Goal: Transaction & Acquisition: Obtain resource

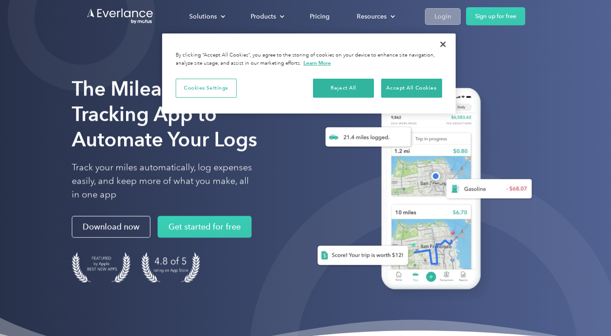
click at [444, 17] on div "Login" at bounding box center [443, 16] width 17 height 11
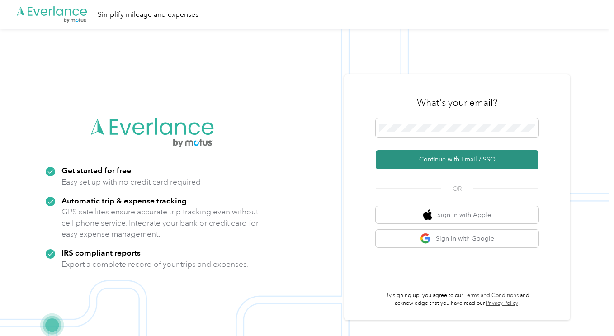
click at [511, 161] on button "Continue with Email / SSO" at bounding box center [456, 159] width 163 height 19
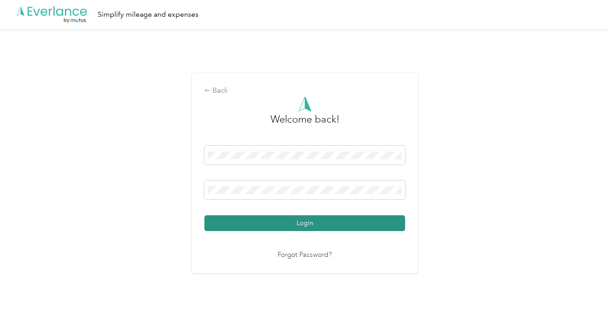
click at [381, 225] on button "Login" at bounding box center [304, 223] width 201 height 16
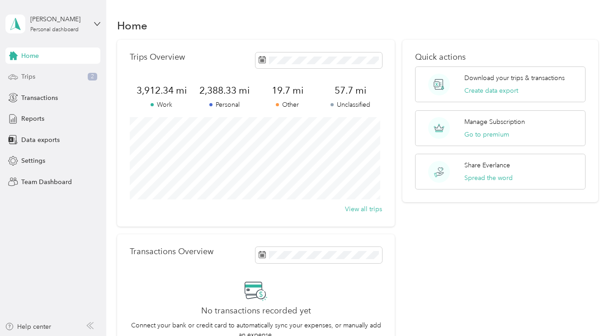
click at [66, 78] on div "Trips 2" at bounding box center [52, 77] width 95 height 16
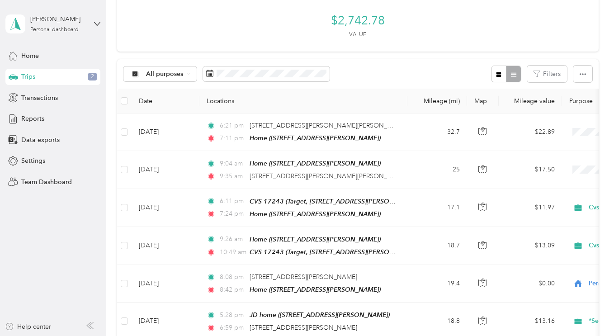
scroll to position [0, 4]
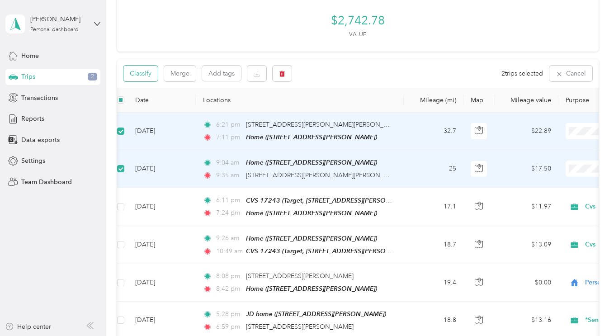
click at [144, 72] on button "Classify" at bounding box center [140, 74] width 34 height 16
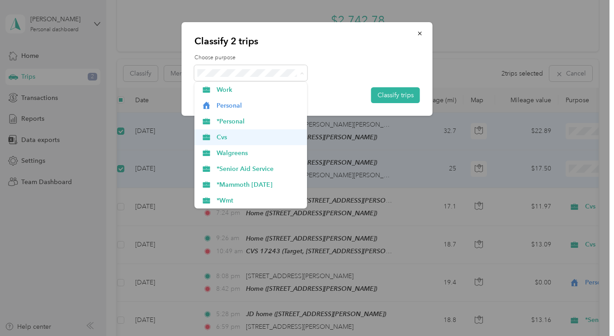
click at [268, 140] on span "Cvs" at bounding box center [258, 136] width 84 height 9
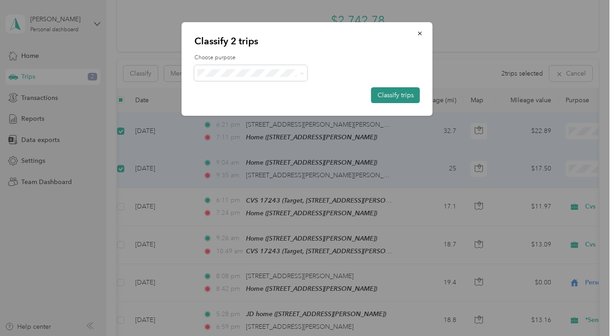
click at [406, 97] on button "Classify trips" at bounding box center [395, 95] width 49 height 16
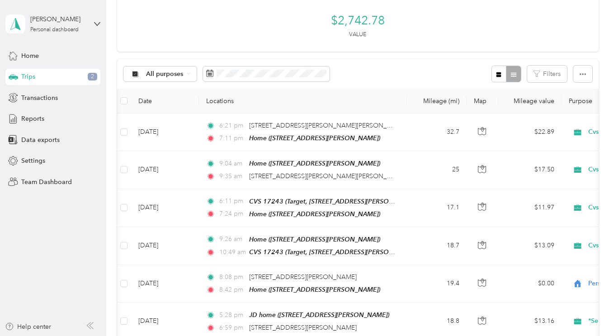
scroll to position [0, 0]
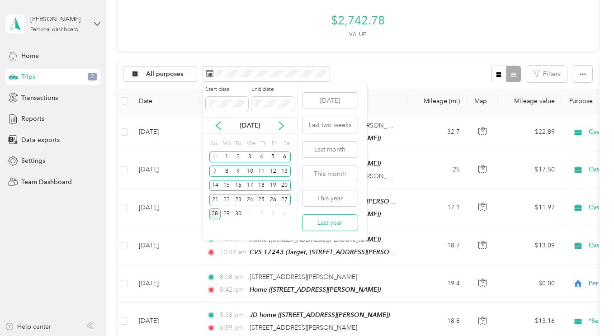
click at [352, 225] on button "Last year" at bounding box center [329, 223] width 55 height 16
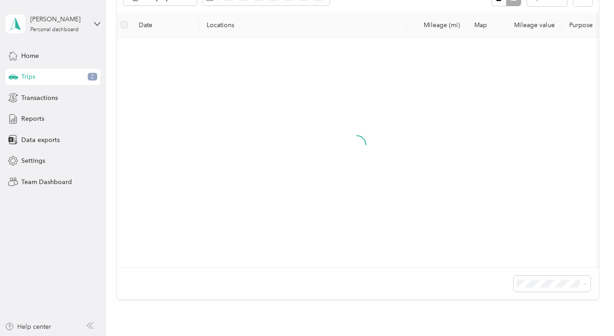
scroll to position [39, 0]
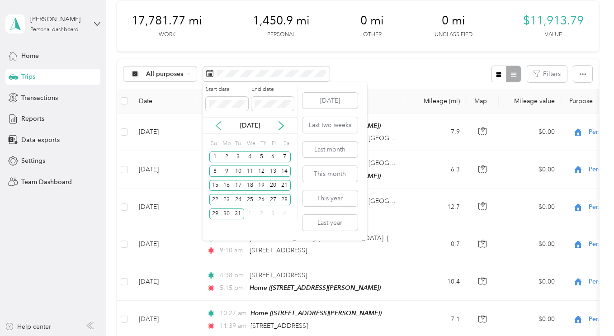
click at [218, 127] on icon at bounding box center [218, 126] width 5 height 8
click at [216, 127] on icon at bounding box center [218, 125] width 9 height 9
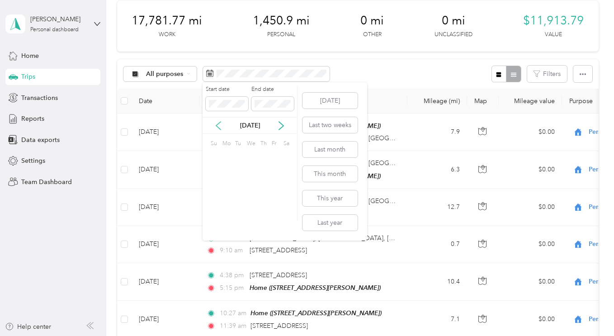
click at [215, 127] on icon at bounding box center [218, 125] width 9 height 9
click at [216, 126] on icon at bounding box center [218, 126] width 5 height 8
click at [215, 129] on icon at bounding box center [218, 125] width 9 height 9
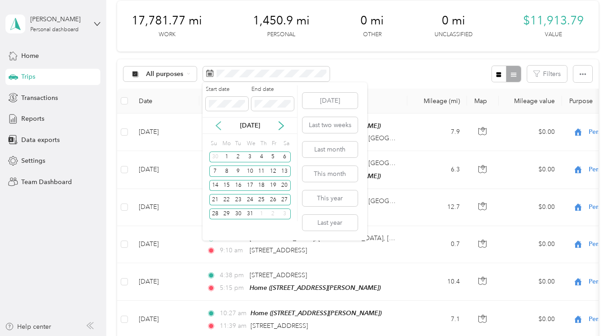
click at [216, 124] on icon at bounding box center [218, 125] width 9 height 9
click at [217, 125] on icon at bounding box center [218, 125] width 9 height 9
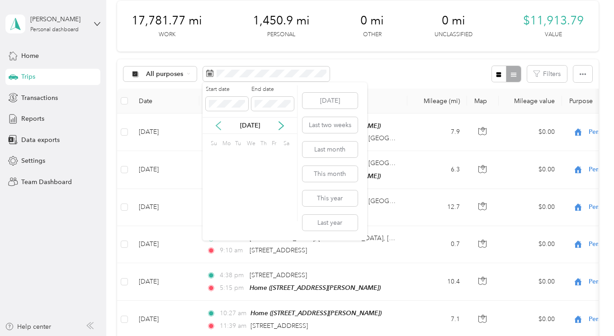
click at [215, 124] on icon at bounding box center [218, 125] width 9 height 9
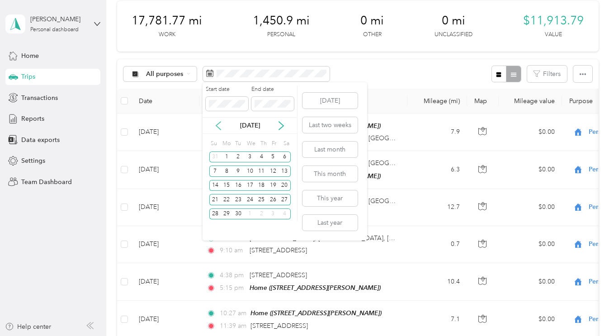
click at [214, 126] on icon at bounding box center [218, 125] width 9 height 9
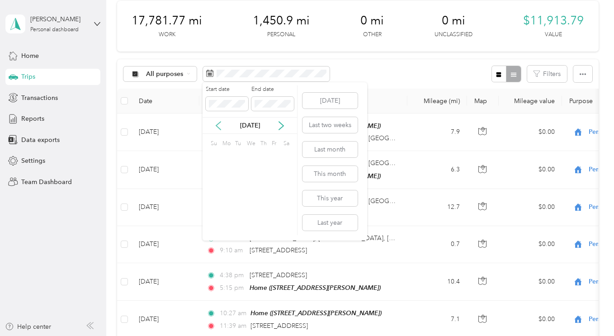
click at [217, 124] on icon at bounding box center [218, 125] width 9 height 9
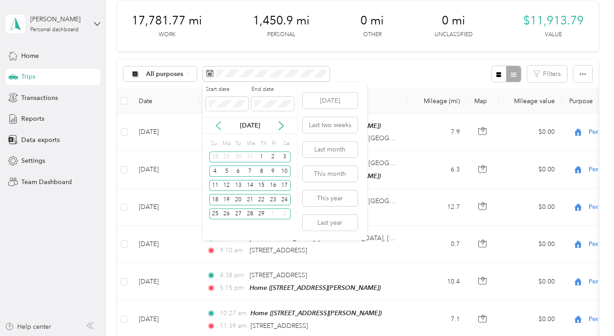
click at [218, 124] on icon at bounding box center [218, 125] width 9 height 9
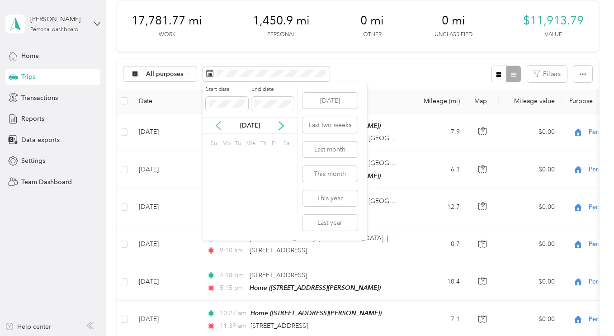
click at [216, 124] on icon at bounding box center [218, 125] width 9 height 9
click at [283, 127] on icon at bounding box center [281, 126] width 5 height 8
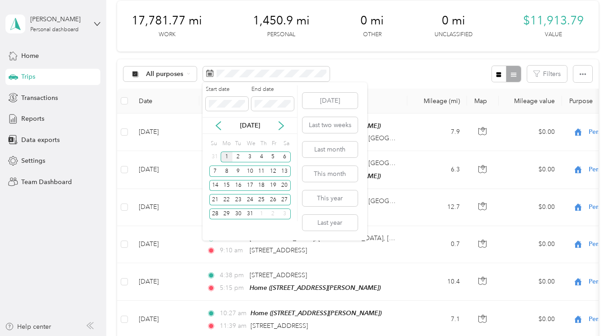
click at [226, 157] on div "1" at bounding box center [227, 156] width 12 height 11
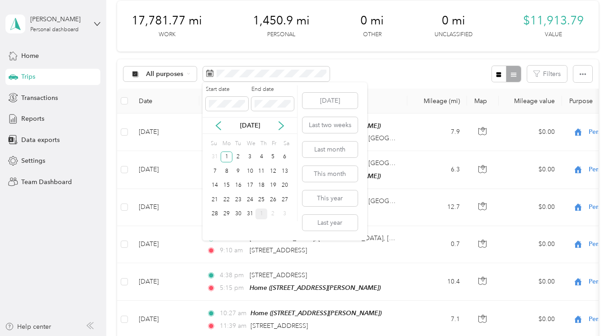
click at [261, 214] on div "1" at bounding box center [261, 213] width 12 height 11
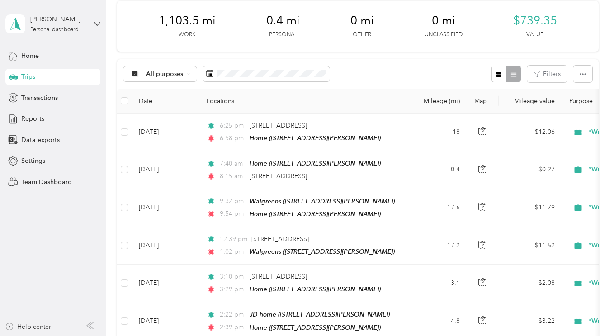
click at [307, 128] on span "[STREET_ADDRESS]" at bounding box center [277, 126] width 57 height 8
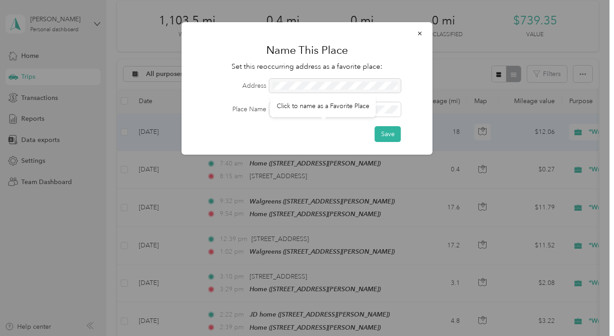
click at [333, 95] on div "Click to name as a Favorite Place" at bounding box center [322, 106] width 105 height 22
click at [310, 84] on div at bounding box center [334, 86] width 131 height 14
click at [298, 83] on div at bounding box center [334, 86] width 131 height 14
click at [419, 33] on icon "button" at bounding box center [420, 34] width 4 height 4
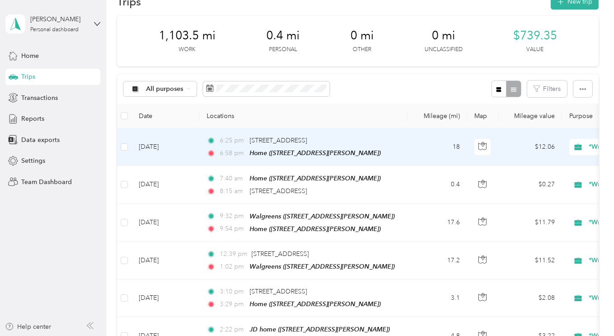
scroll to position [22, 0]
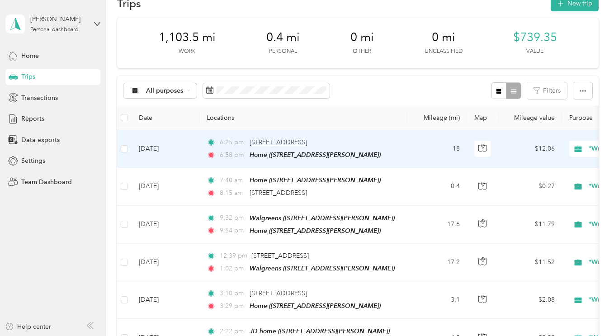
click at [307, 142] on span "[STREET_ADDRESS]" at bounding box center [277, 142] width 57 height 8
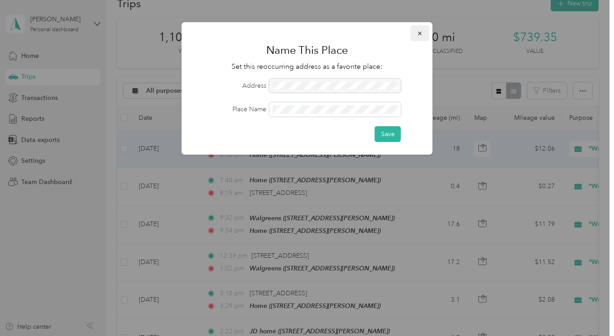
click at [421, 40] on button "button" at bounding box center [419, 33] width 19 height 16
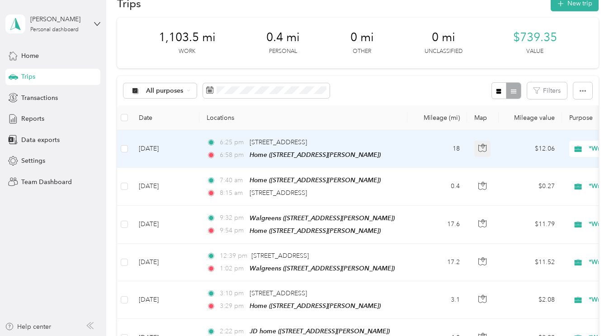
click at [476, 150] on button "button" at bounding box center [482, 149] width 16 height 16
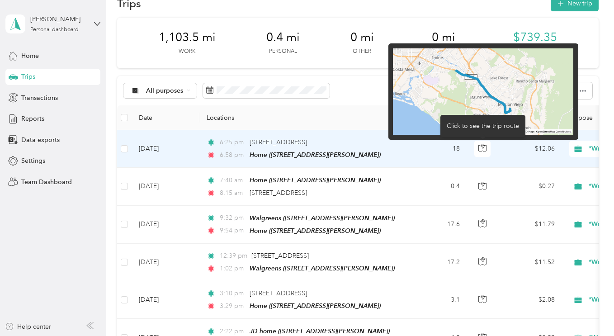
click at [527, 83] on img at bounding box center [483, 91] width 180 height 87
click at [462, 101] on img at bounding box center [483, 91] width 180 height 87
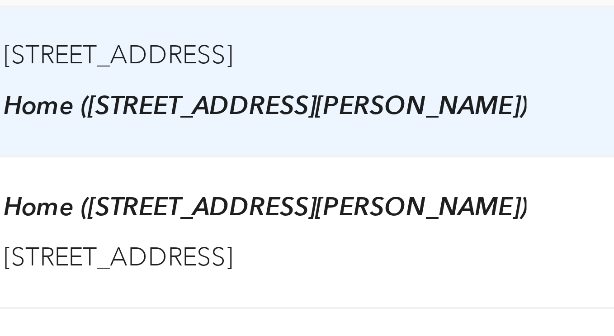
scroll to position [0, 106]
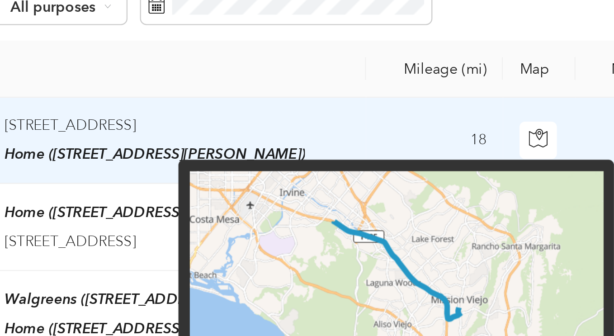
click at [301, 131] on img at bounding box center [314, 152] width 180 height 87
click at [302, 128] on img at bounding box center [314, 152] width 180 height 87
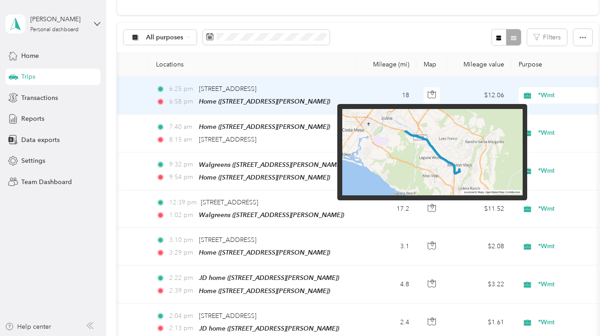
scroll to position [0, 53]
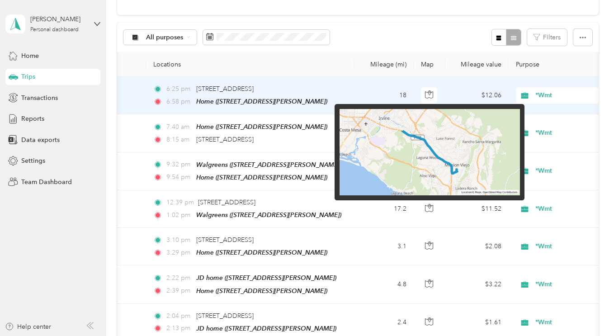
click at [418, 150] on img at bounding box center [429, 152] width 180 height 87
click at [319, 60] on th "Locations" at bounding box center [250, 64] width 208 height 25
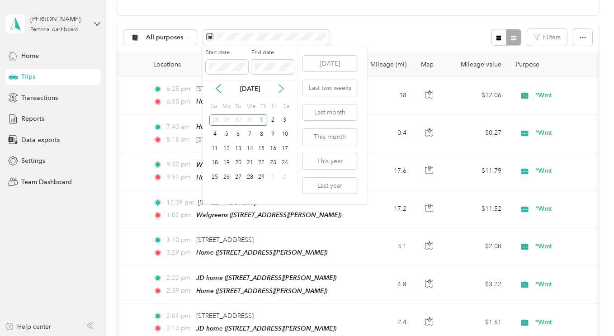
click at [282, 89] on icon at bounding box center [281, 89] width 5 height 8
click at [262, 149] on div "14" at bounding box center [261, 148] width 12 height 11
click at [272, 148] on div "15" at bounding box center [273, 148] width 12 height 11
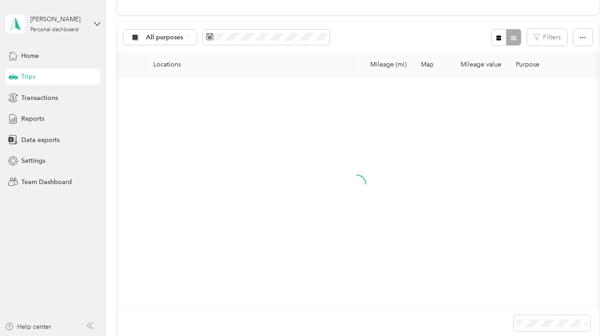
click at [261, 160] on div "21" at bounding box center [261, 161] width 12 height 11
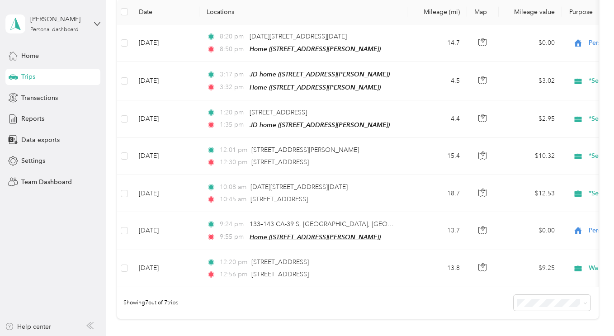
click at [307, 233] on span "Home ([STREET_ADDRESS][PERSON_NAME])" at bounding box center [314, 236] width 131 height 7
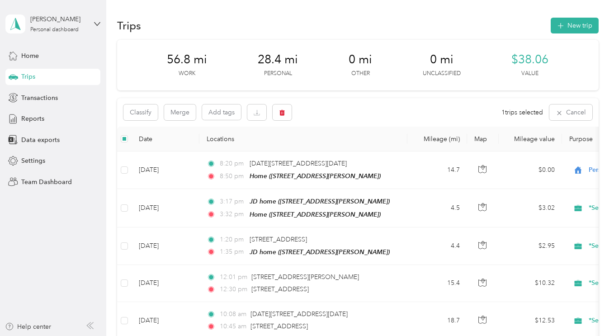
click at [342, 185] on td "8:20 pm [DATE][STREET_ADDRESS][DATE] 8:50 pm Home ([STREET_ADDRESS][PERSON_NAME…" at bounding box center [303, 170] width 208 height 38
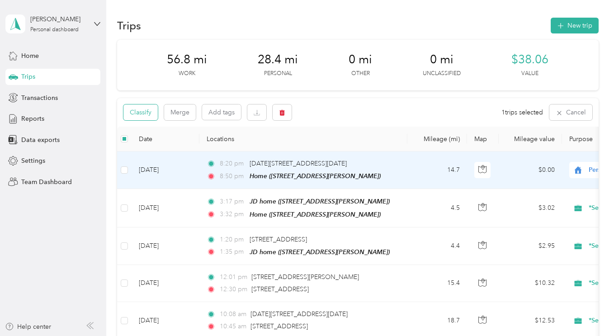
click at [140, 110] on button "Classify" at bounding box center [140, 112] width 34 height 16
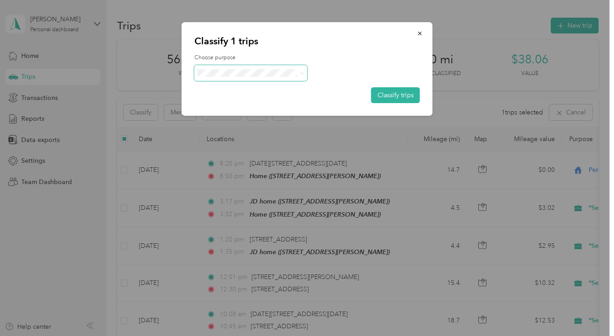
click at [300, 72] on icon at bounding box center [302, 73] width 4 height 4
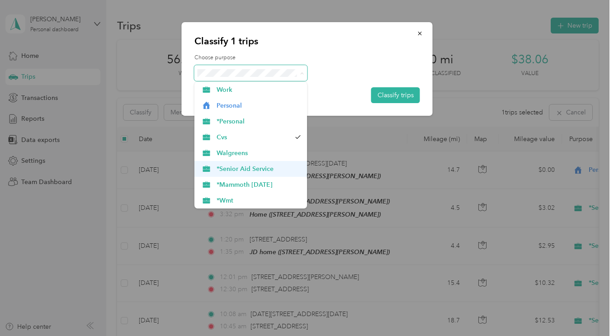
click at [290, 173] on span "*Senior Aid Service" at bounding box center [258, 168] width 84 height 9
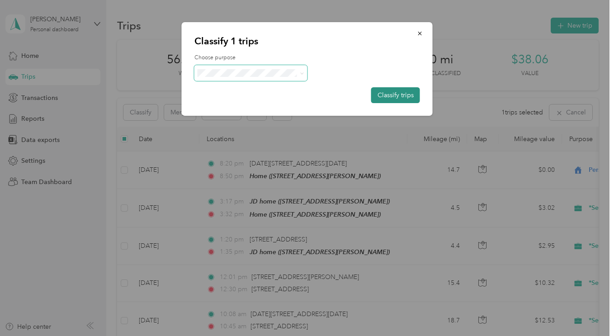
click at [398, 94] on button "Classify trips" at bounding box center [395, 95] width 49 height 16
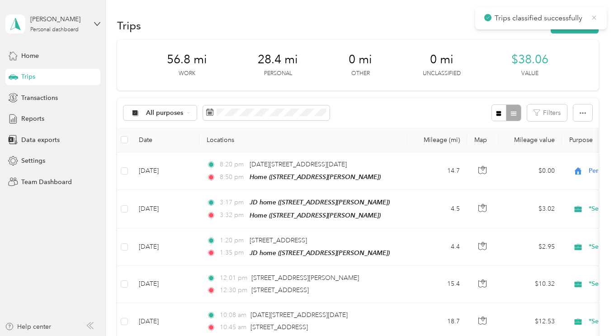
click at [594, 17] on icon at bounding box center [593, 17] width 4 height 4
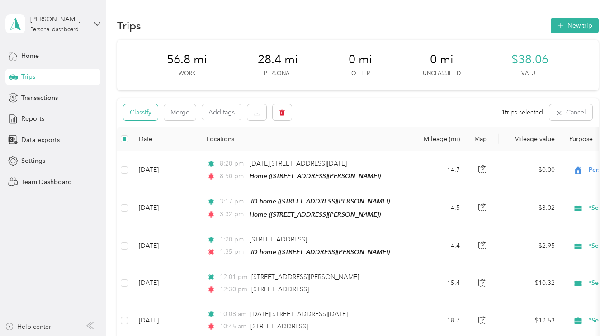
click at [136, 111] on button "Classify" at bounding box center [140, 112] width 34 height 16
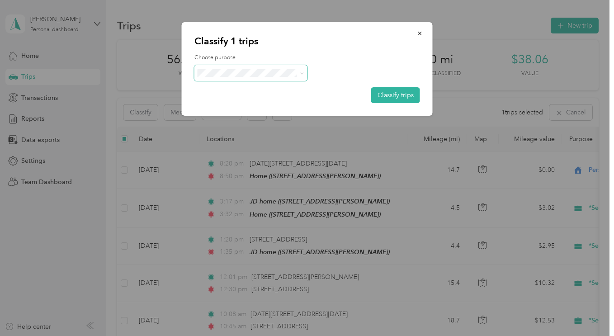
click at [301, 73] on icon at bounding box center [302, 73] width 4 height 4
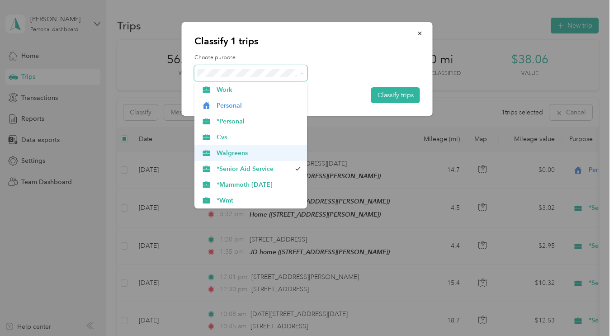
click at [269, 152] on span "Walgreens" at bounding box center [258, 152] width 84 height 9
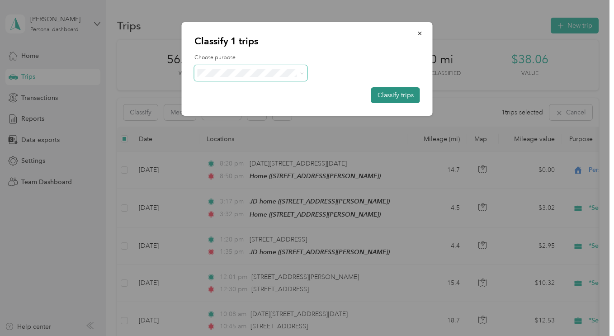
click at [399, 96] on button "Classify trips" at bounding box center [395, 95] width 49 height 16
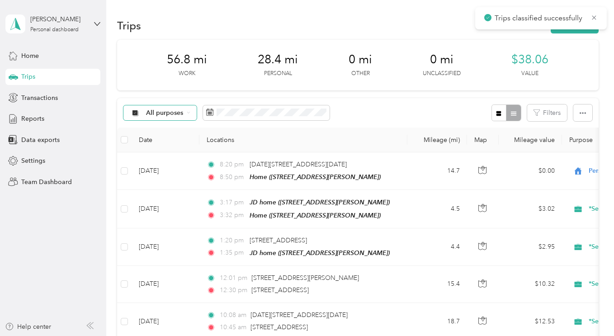
click at [178, 119] on div "All purposes" at bounding box center [159, 112] width 73 height 15
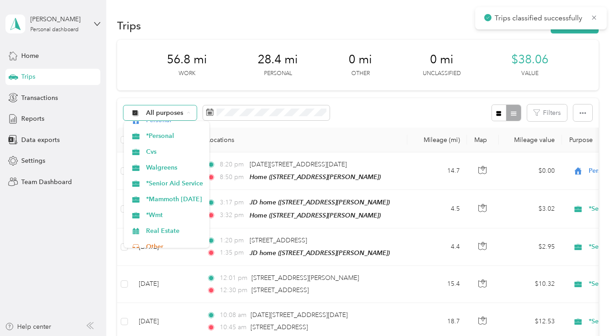
scroll to position [56, 0]
click at [185, 217] on span "*Wmt" at bounding box center [174, 214] width 57 height 9
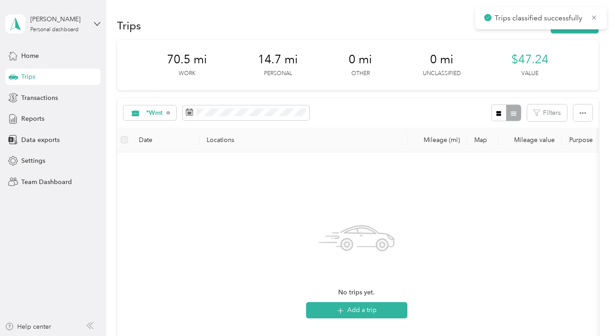
scroll to position [2, 0]
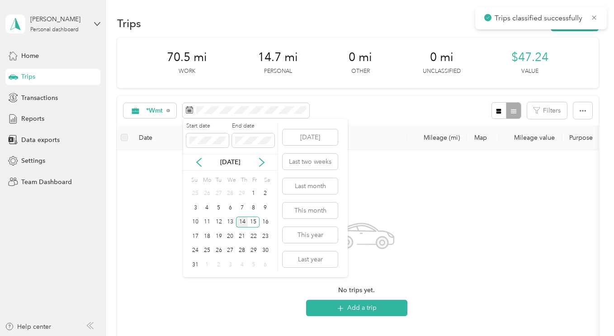
click at [244, 222] on div "14" at bounding box center [242, 221] width 12 height 11
click at [202, 161] on icon at bounding box center [198, 162] width 9 height 9
click at [154, 218] on div "No trips yet. Add a trip" at bounding box center [356, 264] width 464 height 215
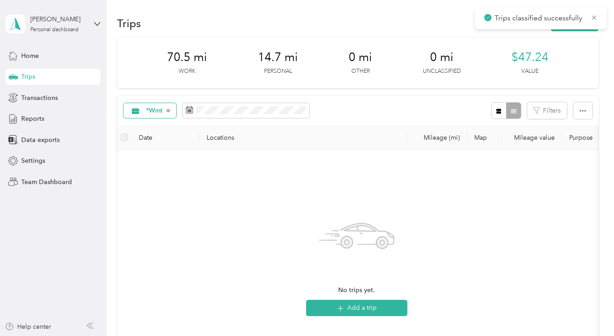
click at [167, 112] on div "*Wmt" at bounding box center [149, 110] width 53 height 15
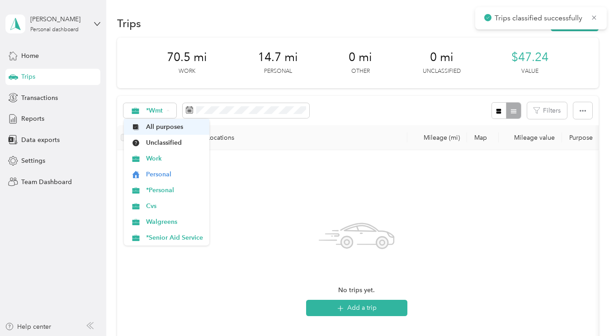
click at [182, 130] on span "All purposes" at bounding box center [174, 126] width 57 height 9
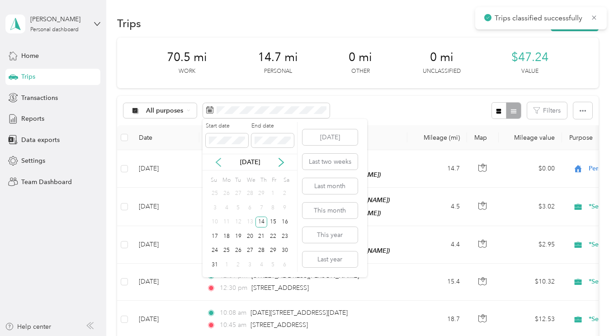
click at [219, 162] on icon at bounding box center [218, 162] width 9 height 9
click at [282, 162] on icon at bounding box center [281, 162] width 9 height 9
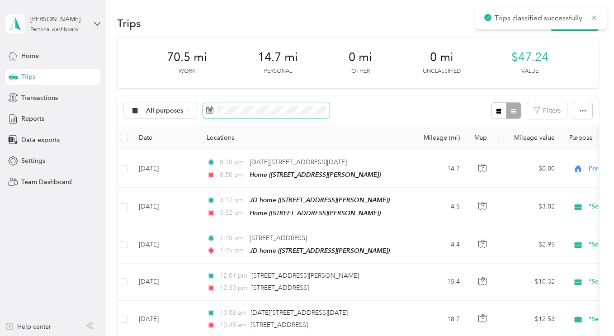
click at [211, 107] on icon at bounding box center [209, 109] width 7 height 7
click at [212, 113] on icon at bounding box center [209, 109] width 7 height 7
click at [208, 112] on rect at bounding box center [208, 111] width 1 height 1
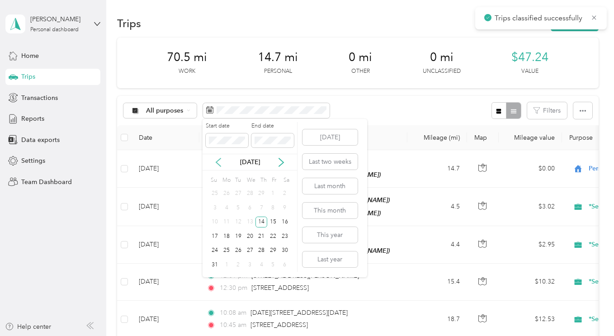
click at [216, 164] on icon at bounding box center [218, 162] width 9 height 9
click at [348, 262] on button "Last year" at bounding box center [329, 259] width 55 height 16
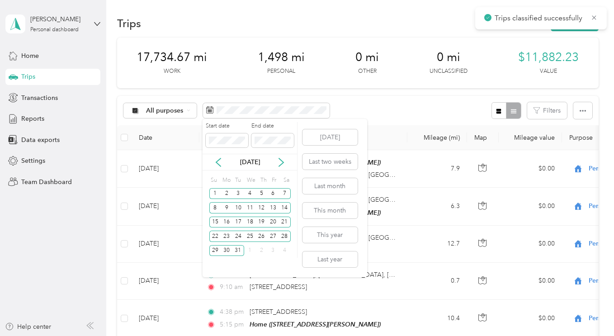
click at [215, 167] on div "[DATE]" at bounding box center [249, 161] width 94 height 9
click at [217, 165] on icon at bounding box center [218, 162] width 9 height 9
click at [217, 166] on icon at bounding box center [218, 162] width 9 height 9
click at [216, 165] on icon at bounding box center [218, 162] width 9 height 9
click at [215, 165] on icon at bounding box center [218, 162] width 9 height 9
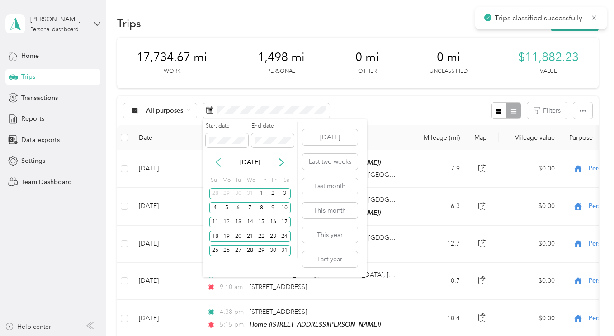
click at [217, 165] on icon at bounding box center [218, 162] width 9 height 9
click at [217, 164] on icon at bounding box center [218, 162] width 9 height 9
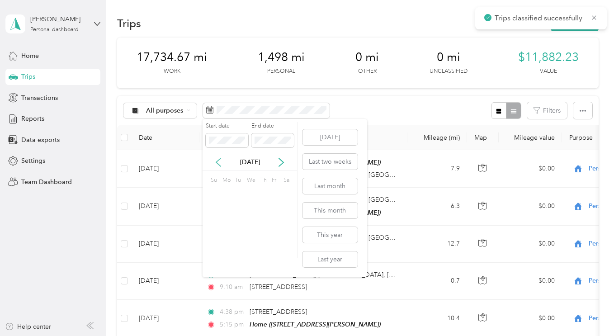
click at [217, 165] on icon at bounding box center [218, 162] width 9 height 9
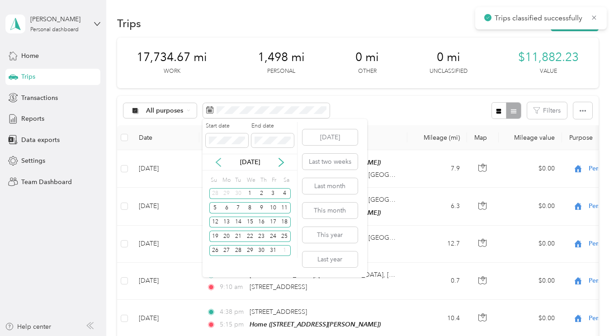
click at [219, 164] on icon at bounding box center [218, 162] width 9 height 9
click at [217, 164] on icon at bounding box center [218, 162] width 9 height 9
click at [240, 224] on div "12" at bounding box center [238, 221] width 12 height 11
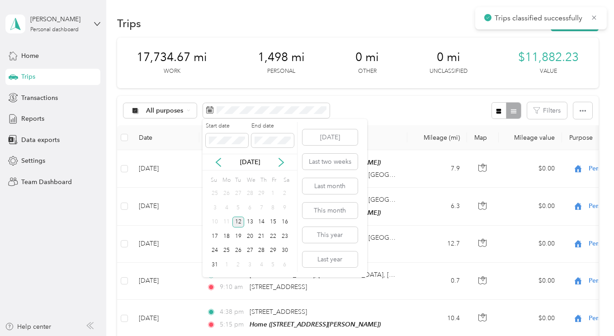
click at [241, 224] on div "12" at bounding box center [238, 221] width 12 height 11
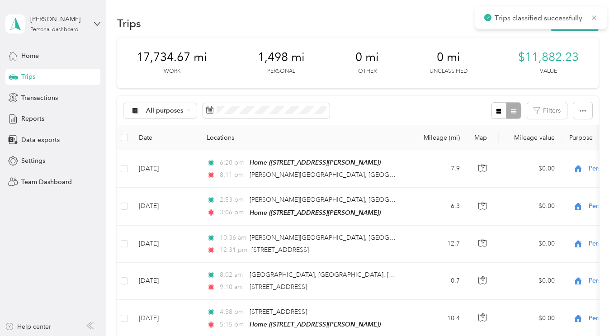
click at [238, 234] on div "19" at bounding box center [238, 235] width 12 height 11
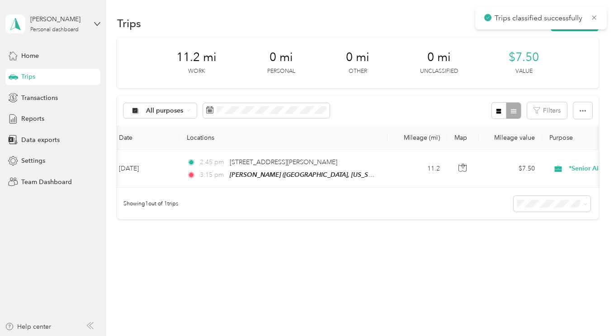
scroll to position [0, 14]
click at [188, 110] on icon at bounding box center [189, 110] width 4 height 4
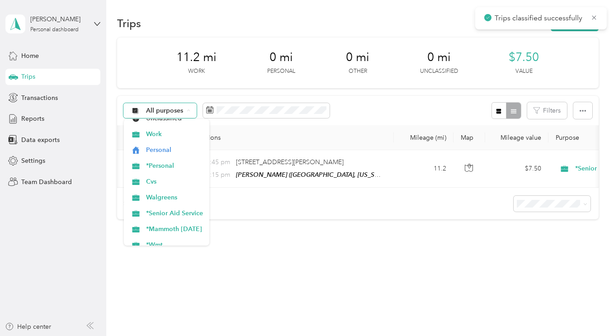
scroll to position [23, 0]
click at [200, 215] on span "*Senior Aid Service" at bounding box center [174, 214] width 57 height 9
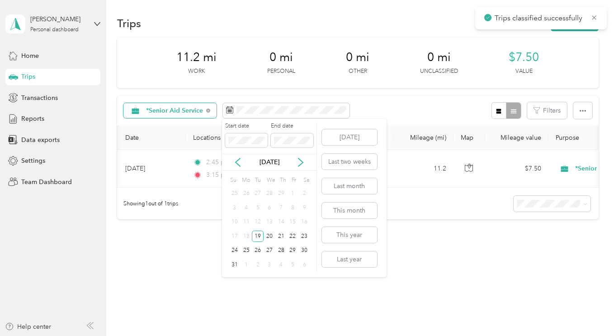
click at [183, 291] on div "Trips New trip 11.2 mi Work 0 mi Personal 0 mi Other 0 mi Unclassified $7.50 Va…" at bounding box center [357, 149] width 503 height 302
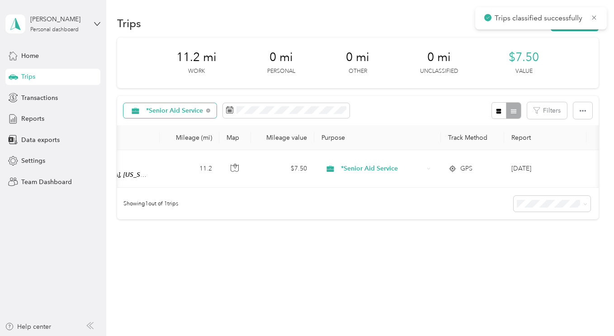
scroll to position [0, 270]
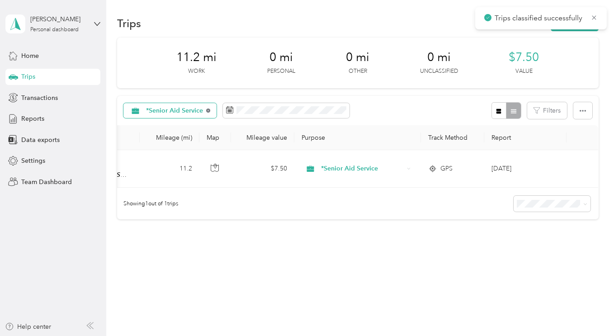
click at [206, 110] on icon at bounding box center [208, 110] width 4 height 4
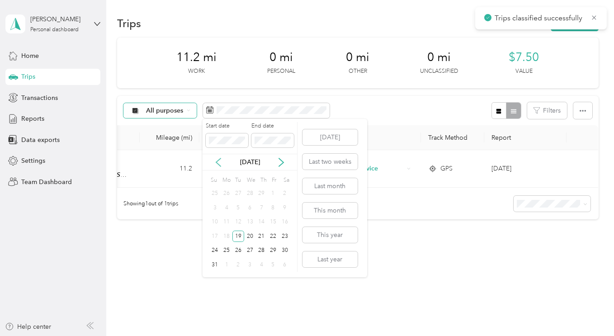
click at [220, 160] on icon at bounding box center [218, 162] width 9 height 9
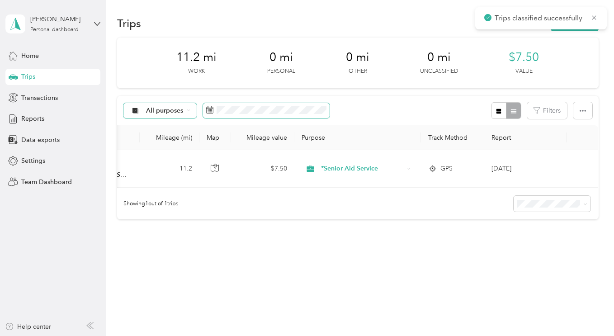
click at [208, 112] on rect at bounding box center [208, 111] width 1 height 1
click at [210, 112] on rect at bounding box center [210, 111] width 1 height 1
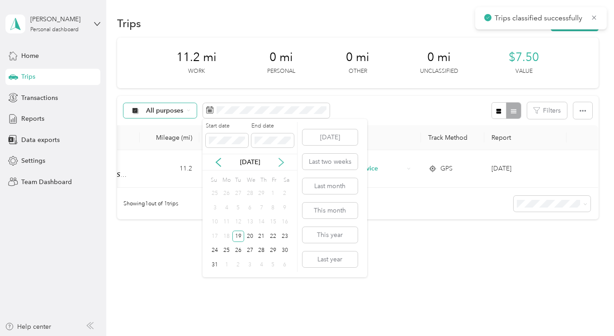
click at [283, 164] on icon at bounding box center [281, 162] width 9 height 9
click at [215, 161] on icon at bounding box center [218, 162] width 9 height 9
click at [217, 162] on icon at bounding box center [218, 162] width 9 height 9
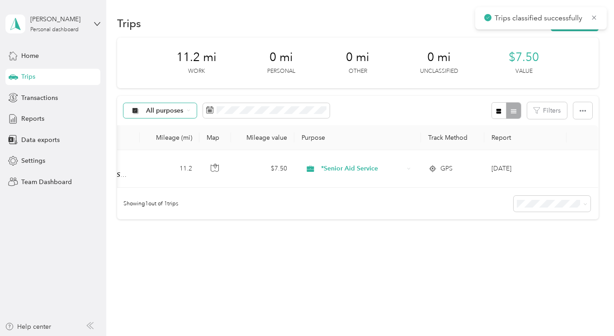
click at [141, 112] on icon at bounding box center [135, 110] width 11 height 7
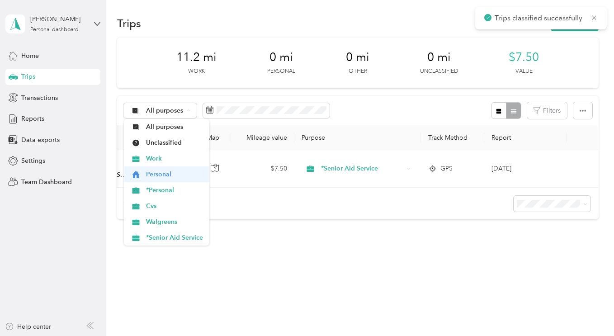
click at [183, 176] on span "Personal" at bounding box center [174, 173] width 57 height 9
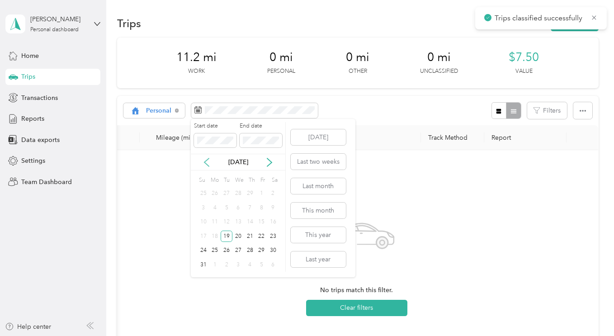
click at [206, 162] on icon at bounding box center [206, 162] width 9 height 9
click at [331, 264] on button "Last year" at bounding box center [318, 259] width 55 height 16
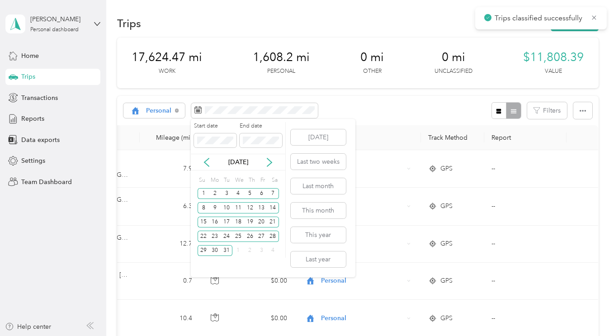
click at [195, 166] on div "[DATE]" at bounding box center [238, 161] width 94 height 9
click at [203, 162] on icon at bounding box center [206, 162] width 9 height 9
click at [192, 166] on div "[DATE]" at bounding box center [238, 161] width 94 height 9
click at [196, 163] on div "[DATE]" at bounding box center [238, 161] width 94 height 9
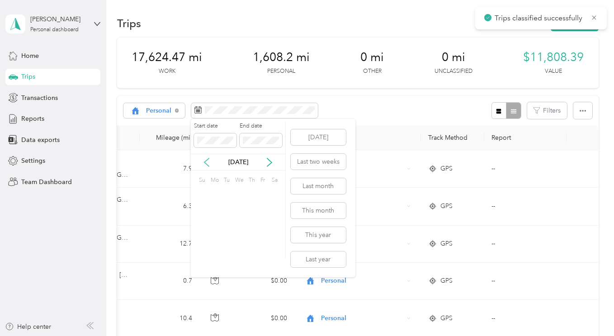
click at [202, 162] on icon at bounding box center [206, 162] width 9 height 9
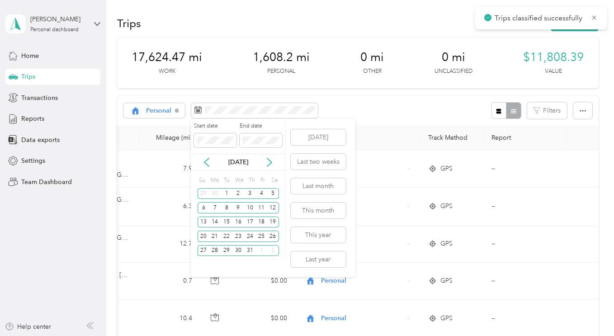
click at [193, 164] on div "[DATE]" at bounding box center [238, 161] width 94 height 9
click at [197, 164] on div "[DATE]" at bounding box center [238, 161] width 94 height 9
click at [204, 162] on icon at bounding box center [206, 162] width 5 height 8
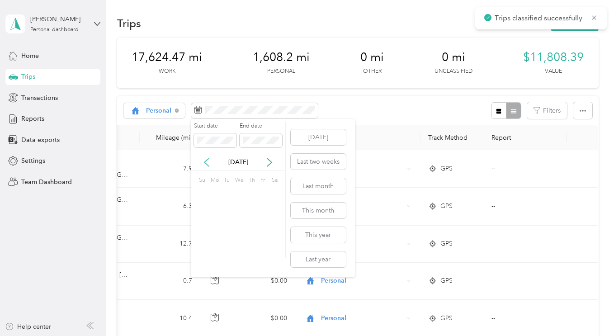
click at [204, 162] on icon at bounding box center [206, 162] width 9 height 9
click at [204, 162] on icon at bounding box center [206, 162] width 5 height 8
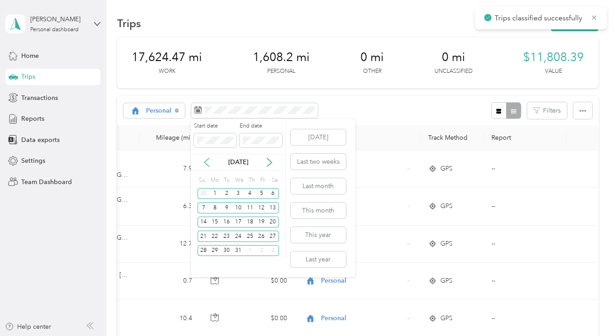
click at [205, 162] on icon at bounding box center [206, 162] width 5 height 8
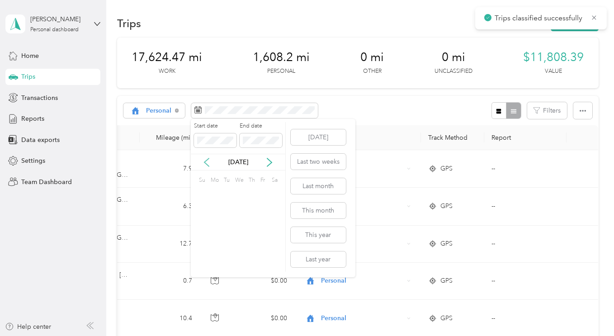
click at [205, 162] on icon at bounding box center [206, 162] width 5 height 8
click at [204, 162] on icon at bounding box center [206, 162] width 5 height 8
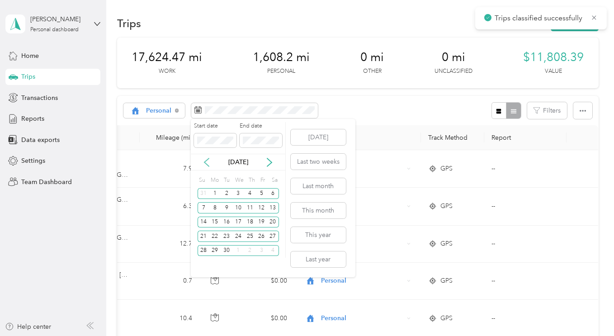
click at [204, 162] on icon at bounding box center [206, 162] width 5 height 8
click at [204, 162] on icon at bounding box center [206, 162] width 9 height 9
click at [261, 194] on div "2" at bounding box center [261, 193] width 12 height 11
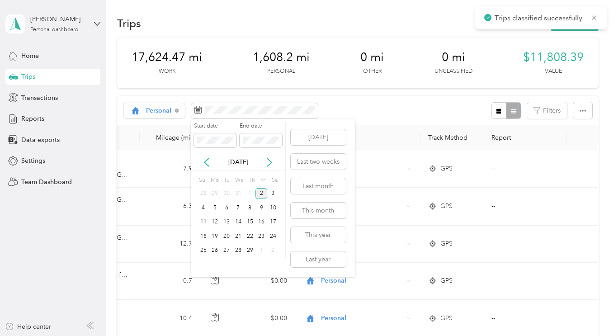
click at [261, 193] on div "2" at bounding box center [261, 193] width 12 height 11
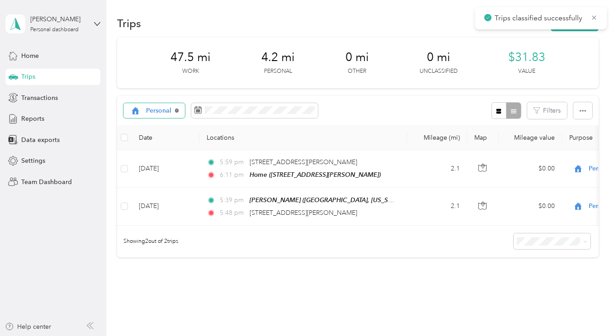
click at [176, 110] on icon at bounding box center [177, 111] width 2 height 2
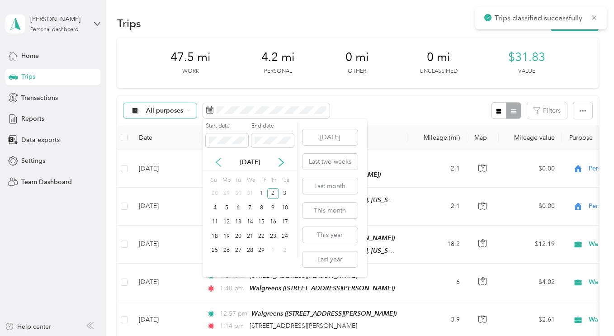
click at [218, 161] on icon at bounding box center [218, 162] width 9 height 9
click at [226, 193] on div "1" at bounding box center [227, 193] width 12 height 11
click at [225, 195] on div "1" at bounding box center [227, 193] width 12 height 11
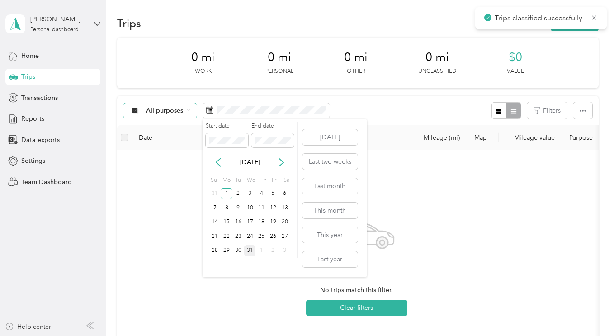
click at [251, 253] on div "31" at bounding box center [250, 250] width 12 height 11
click at [219, 164] on icon at bounding box center [218, 162] width 5 height 8
click at [283, 164] on icon at bounding box center [281, 162] width 9 height 9
click at [249, 255] on div "31" at bounding box center [250, 250] width 12 height 11
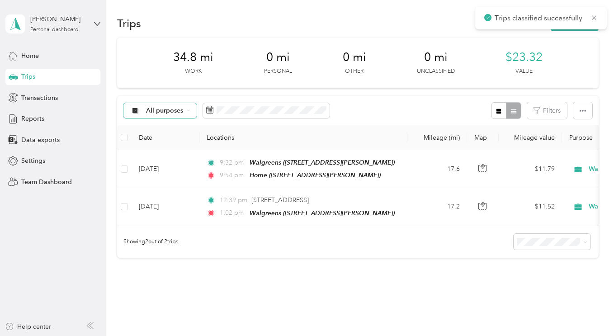
click at [234, 126] on th "Locations" at bounding box center [303, 137] width 208 height 25
click at [211, 107] on icon at bounding box center [209, 109] width 7 height 7
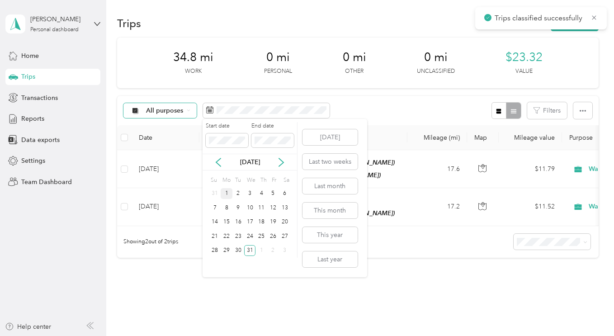
click at [227, 194] on div "1" at bounding box center [227, 193] width 12 height 11
click at [261, 250] on div "1" at bounding box center [261, 250] width 12 height 11
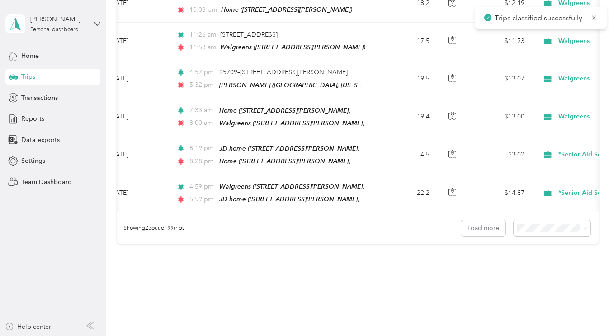
scroll to position [0, 29]
click at [583, 229] on icon at bounding box center [585, 228] width 4 height 4
click at [560, 264] on div "50 per load" at bounding box center [549, 259] width 65 height 9
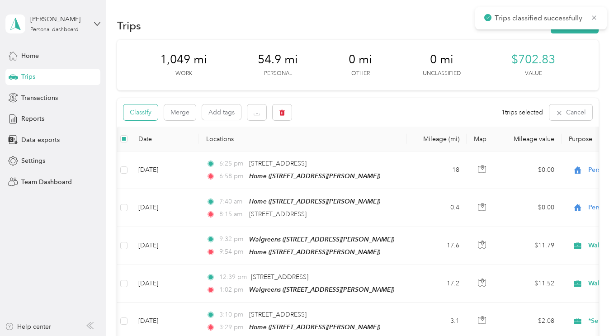
click at [134, 118] on button "Classify" at bounding box center [140, 112] width 34 height 16
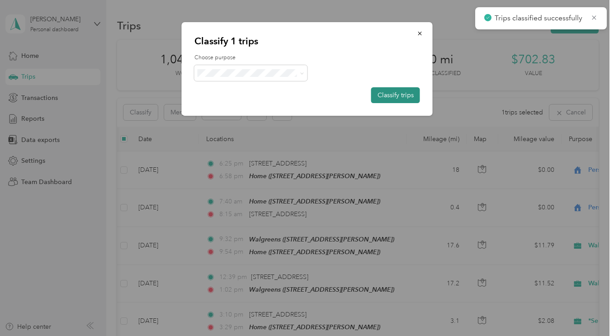
click at [404, 95] on button "Classify trips" at bounding box center [395, 95] width 49 height 16
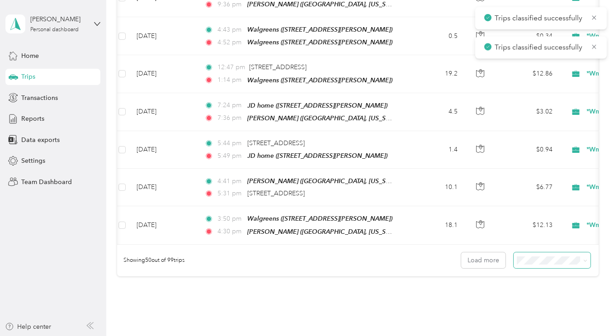
scroll to position [1799, 0]
click at [583, 258] on icon at bounding box center [585, 260] width 4 height 4
click at [551, 295] on span "100 per load" at bounding box center [535, 299] width 37 height 8
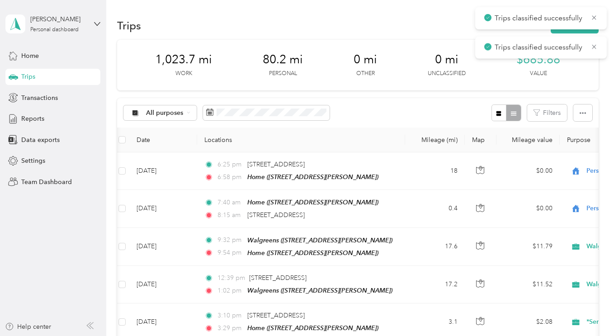
scroll to position [0, 7]
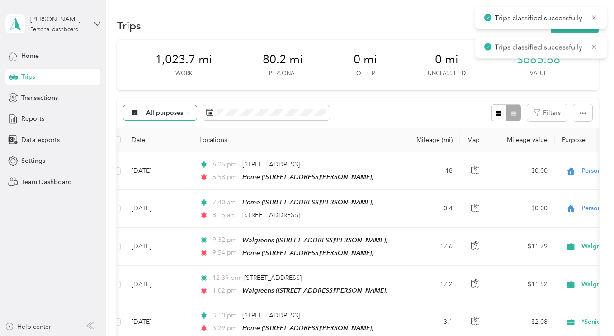
click at [163, 119] on div "All purposes" at bounding box center [159, 112] width 73 height 15
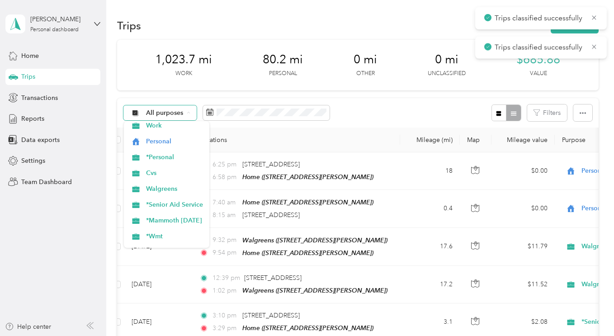
scroll to position [38, 0]
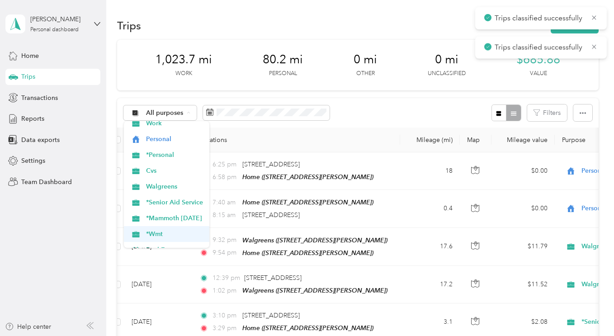
click at [181, 236] on span "*Wmt" at bounding box center [174, 233] width 57 height 9
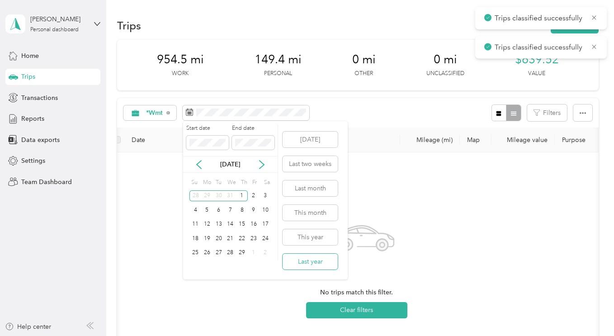
click at [323, 268] on button "Last year" at bounding box center [309, 261] width 55 height 16
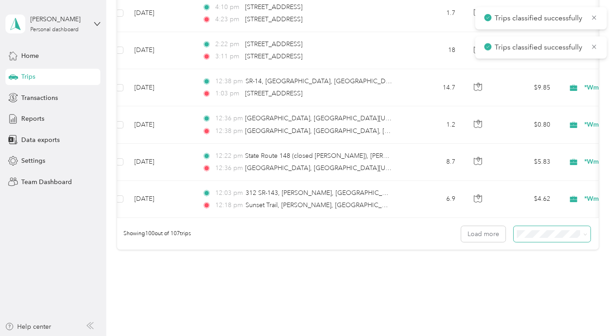
scroll to position [3704, 0]
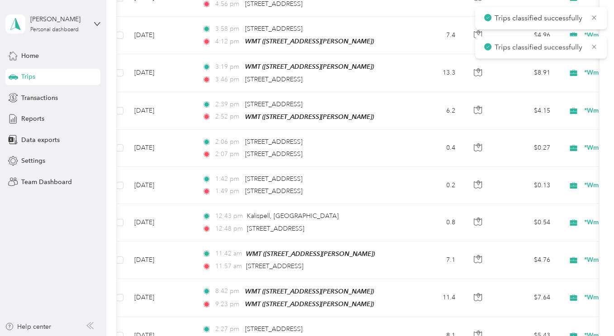
scroll to position [2820, 0]
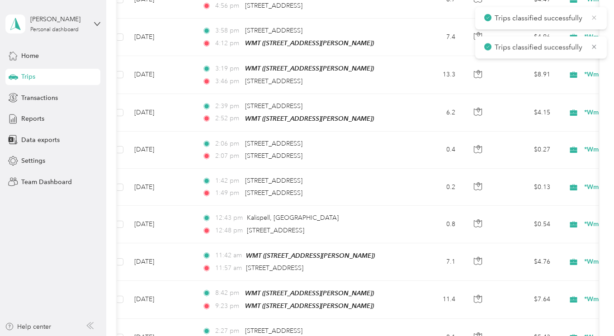
click at [594, 19] on icon at bounding box center [593, 18] width 7 height 8
click at [591, 19] on icon at bounding box center [593, 18] width 7 height 8
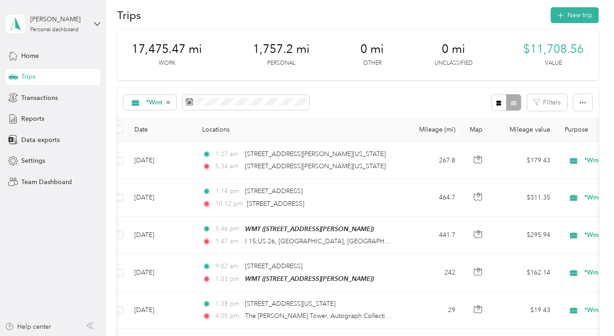
scroll to position [0, 0]
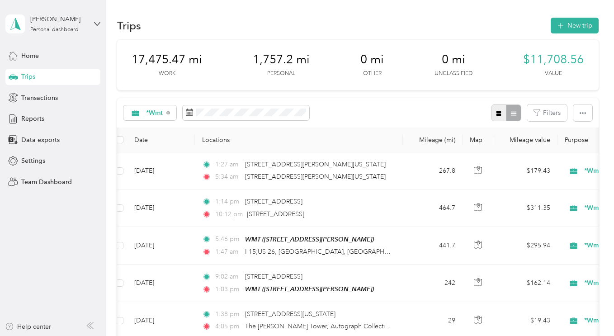
click at [501, 117] on button "button" at bounding box center [498, 112] width 15 height 17
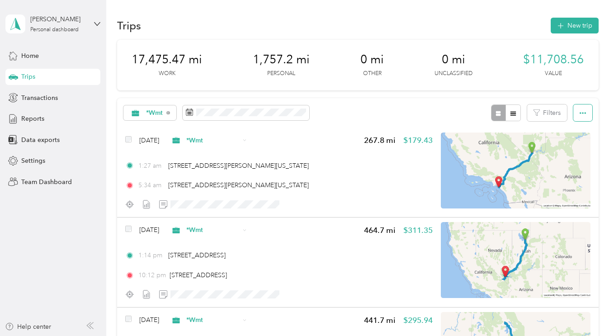
click at [583, 115] on button "button" at bounding box center [582, 112] width 19 height 17
click at [576, 132] on span "Select all" at bounding box center [570, 130] width 25 height 8
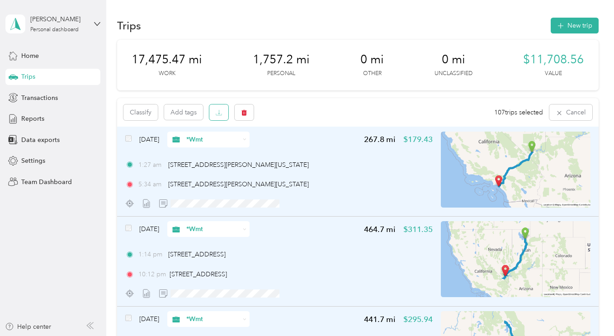
click at [225, 113] on button "button" at bounding box center [218, 112] width 19 height 16
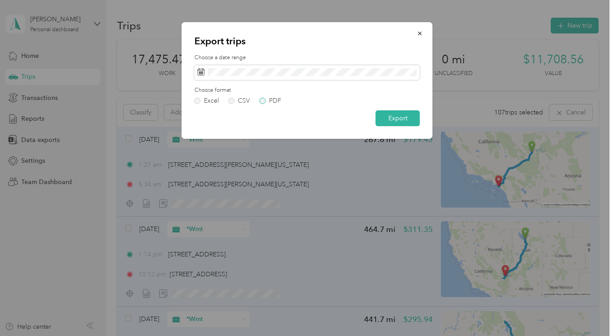
click at [265, 99] on label "PDF" at bounding box center [270, 101] width 22 height 6
click at [404, 125] on button "Export" at bounding box center [397, 118] width 44 height 16
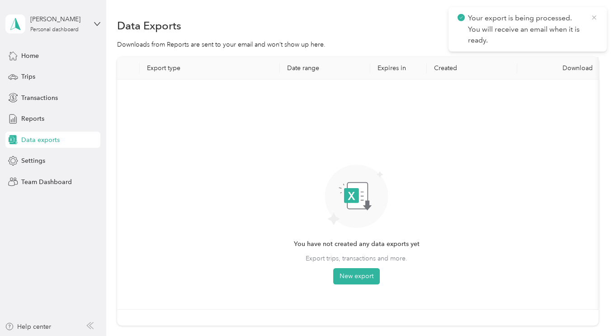
click at [594, 18] on icon at bounding box center [593, 18] width 7 height 8
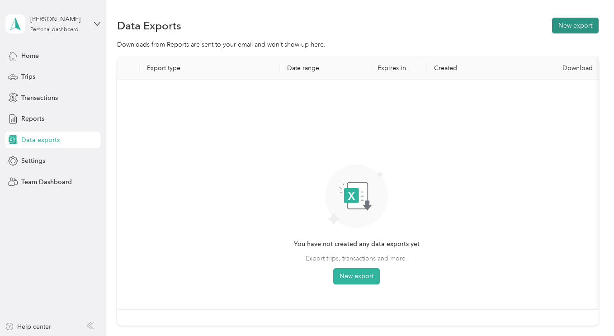
click at [579, 26] on button "New export" at bounding box center [575, 26] width 47 height 16
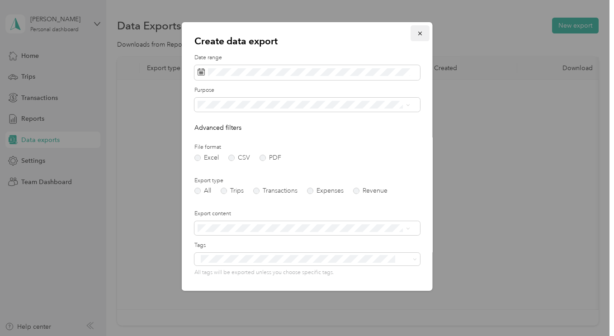
click at [418, 33] on icon "button" at bounding box center [420, 34] width 4 height 4
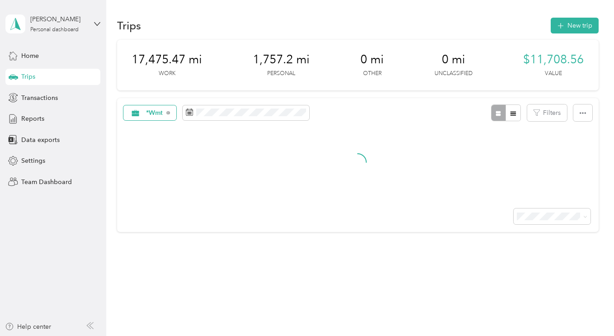
click at [150, 112] on span "*Wmt" at bounding box center [154, 113] width 17 height 6
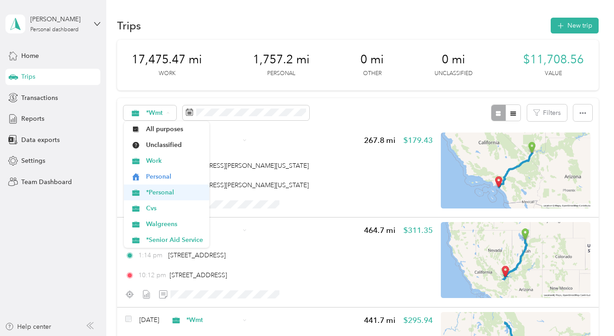
click at [175, 195] on span "*Personal" at bounding box center [174, 192] width 57 height 9
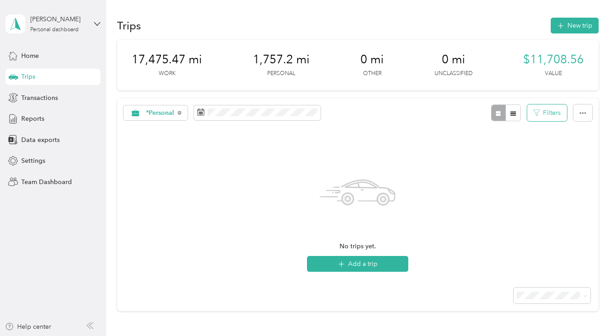
click at [540, 113] on button "Filters" at bounding box center [547, 112] width 40 height 17
click at [550, 114] on button "Filters" at bounding box center [547, 112] width 40 height 17
click at [135, 116] on icon at bounding box center [135, 112] width 7 height 6
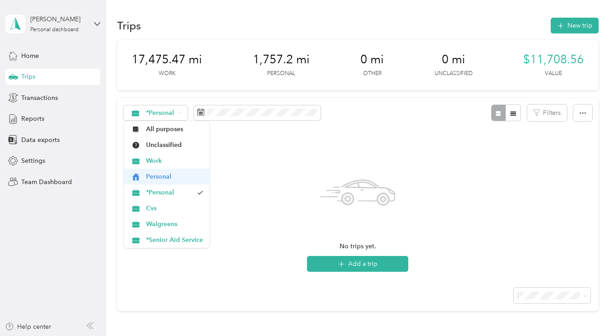
click at [173, 179] on span "Personal" at bounding box center [174, 176] width 57 height 9
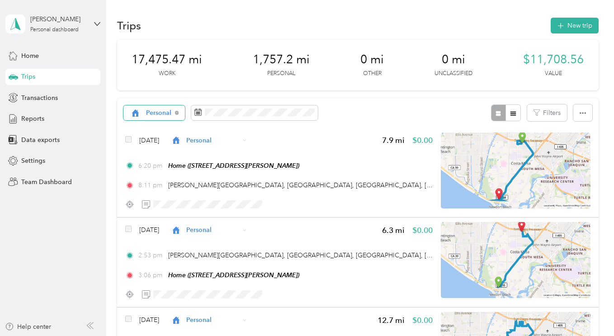
click at [146, 117] on div "Personal" at bounding box center [153, 112] width 61 height 15
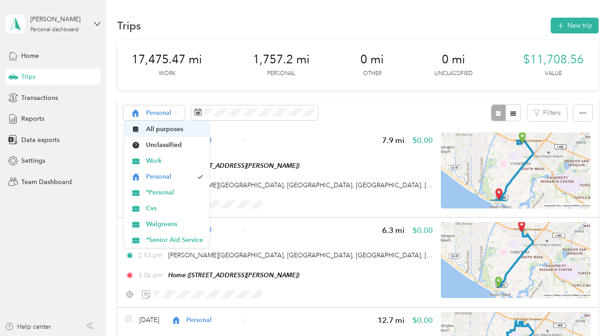
click at [181, 131] on span "All purposes" at bounding box center [174, 128] width 57 height 9
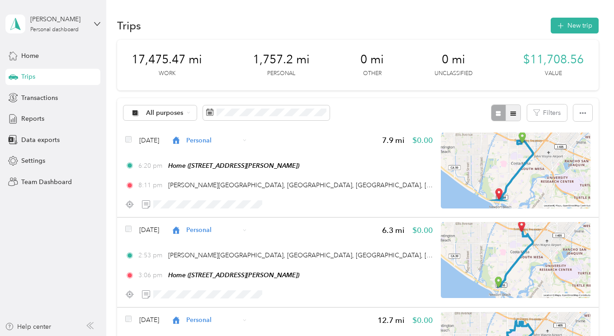
click at [510, 114] on icon "button" at bounding box center [513, 113] width 6 height 6
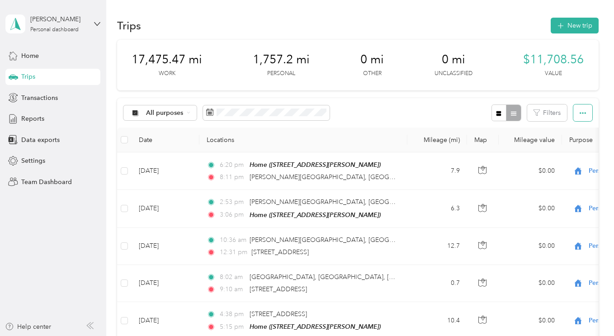
click at [589, 114] on button "button" at bounding box center [582, 112] width 19 height 17
click at [406, 106] on div "All purposes Filters" at bounding box center [357, 112] width 481 height 29
click at [571, 132] on span "Select all" at bounding box center [570, 130] width 25 height 8
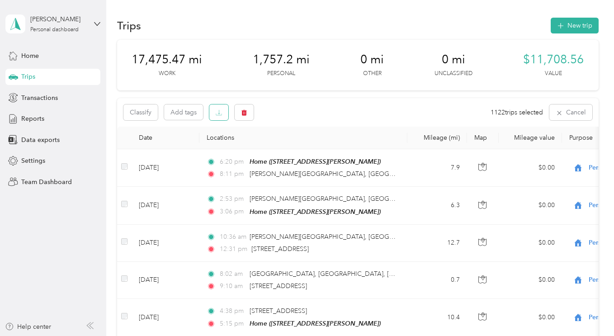
click at [219, 114] on icon "button" at bounding box center [219, 112] width 6 height 6
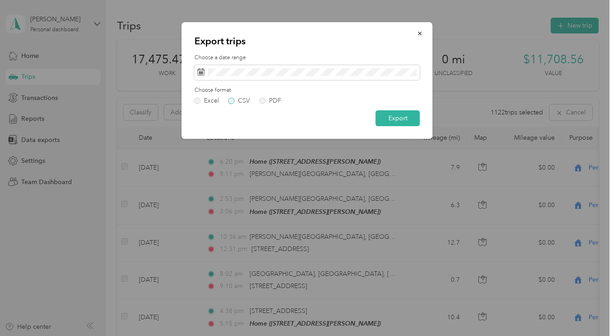
click at [233, 103] on label "CSV" at bounding box center [239, 101] width 22 height 6
click at [206, 103] on div "Excel" at bounding box center [211, 101] width 15 height 6
click at [409, 119] on button "Export" at bounding box center [397, 118] width 44 height 16
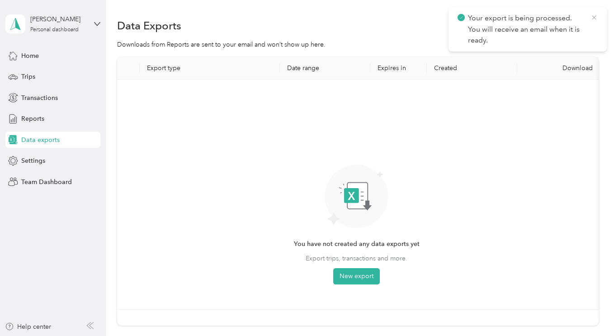
click at [592, 19] on icon at bounding box center [593, 18] width 7 height 8
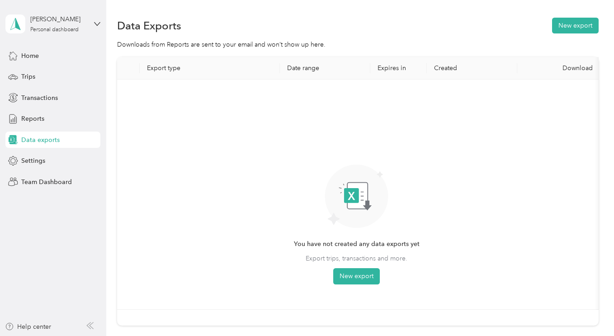
drag, startPoint x: 592, startPoint y: 19, endPoint x: 291, endPoint y: 70, distance: 306.1
click at [291, 70] on th "Date range" at bounding box center [325, 68] width 90 height 23
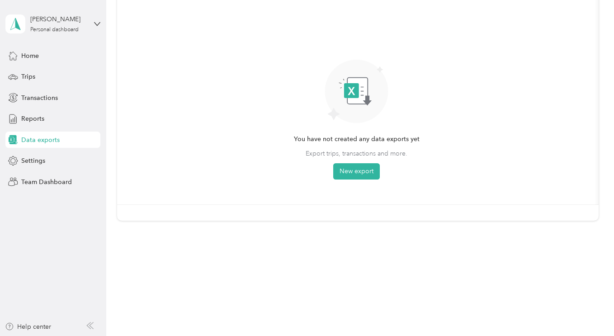
scroll to position [115, 0]
